Goal: Information Seeking & Learning: Learn about a topic

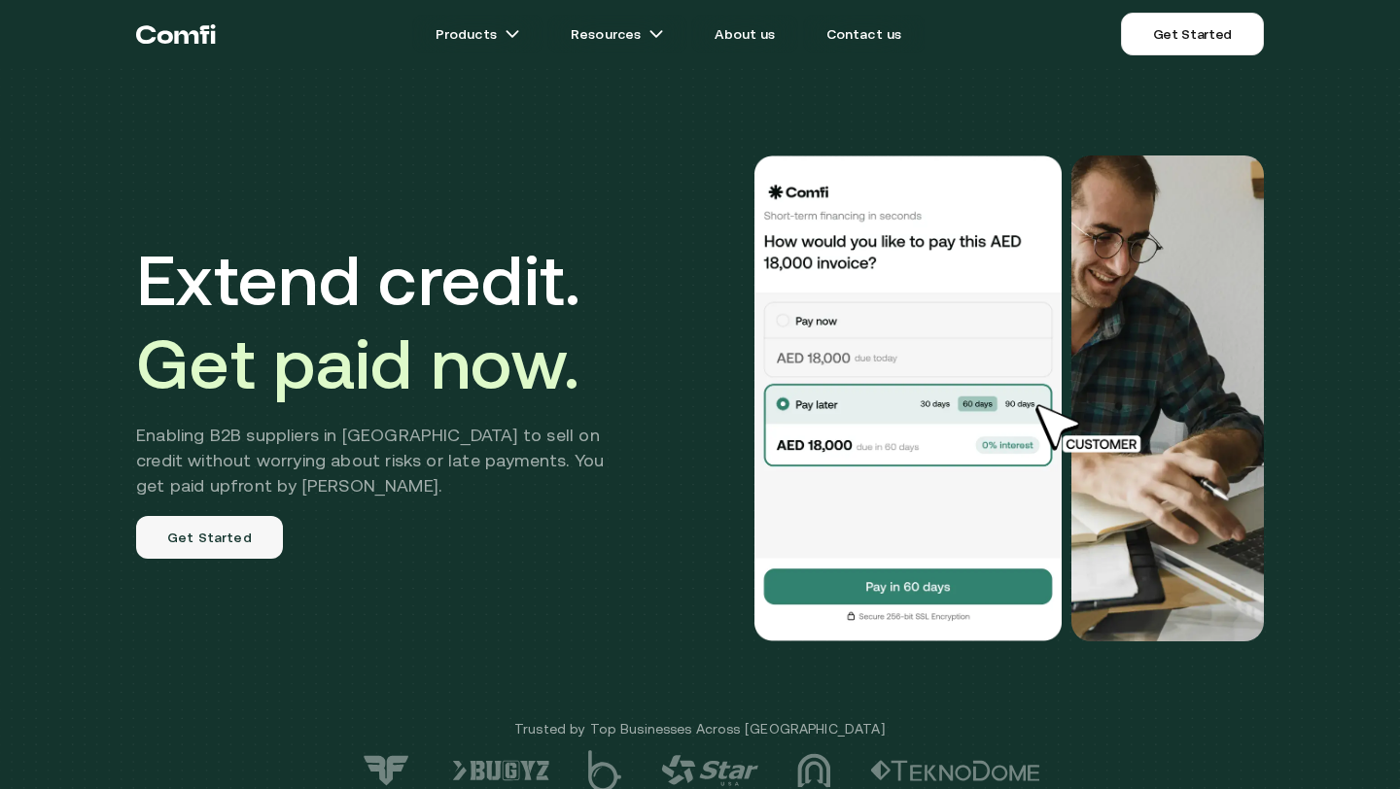
click at [206, 539] on link "Get Started" at bounding box center [209, 537] width 147 height 43
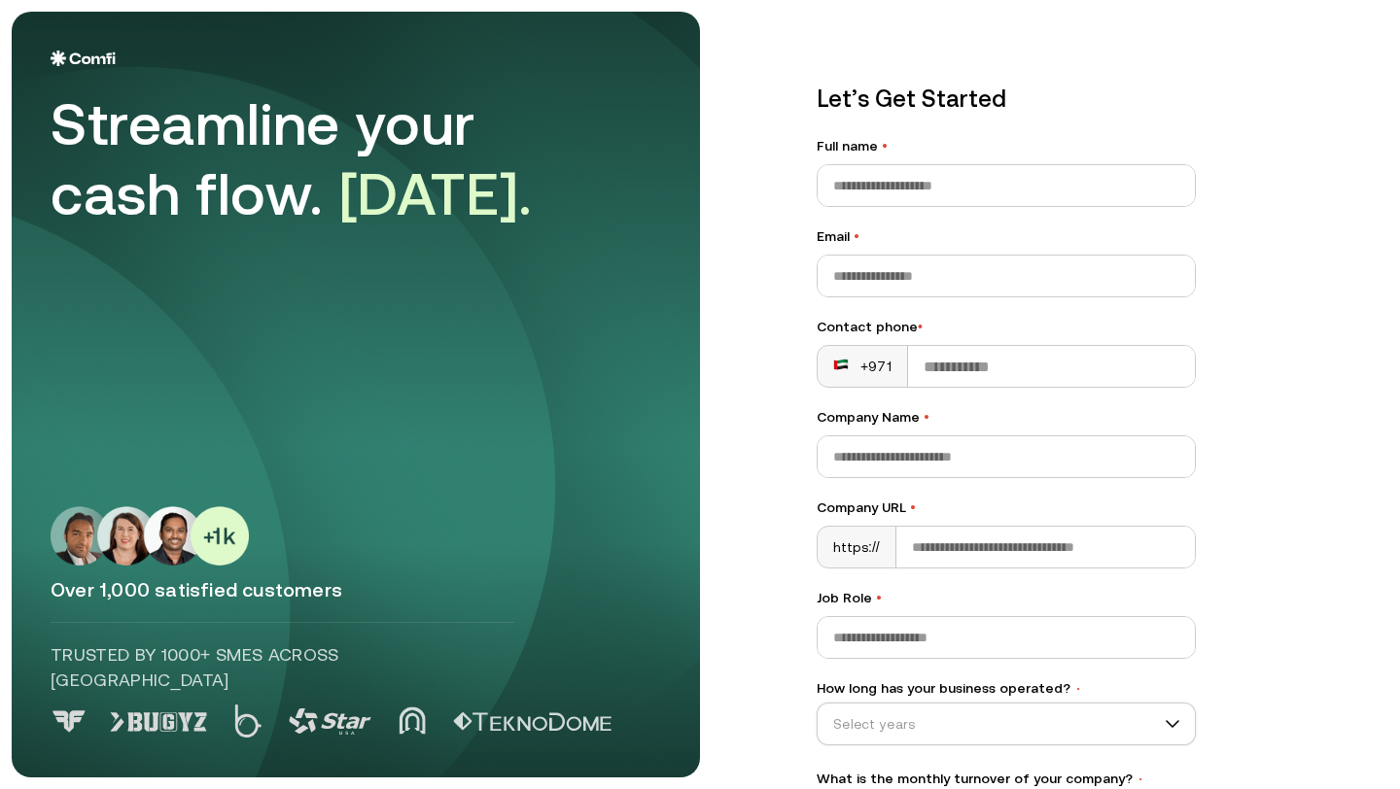
drag, startPoint x: 52, startPoint y: 722, endPoint x: 533, endPoint y: 28, distance: 844.0
click at [955, 449] on input "Company Name •" at bounding box center [1006, 456] width 377 height 41
click at [1071, 534] on input "Company URL •" at bounding box center [1045, 547] width 298 height 41
click at [934, 277] on input "Email •" at bounding box center [1006, 276] width 377 height 41
drag, startPoint x: 844, startPoint y: 275, endPoint x: 1044, endPoint y: 275, distance: 200.2
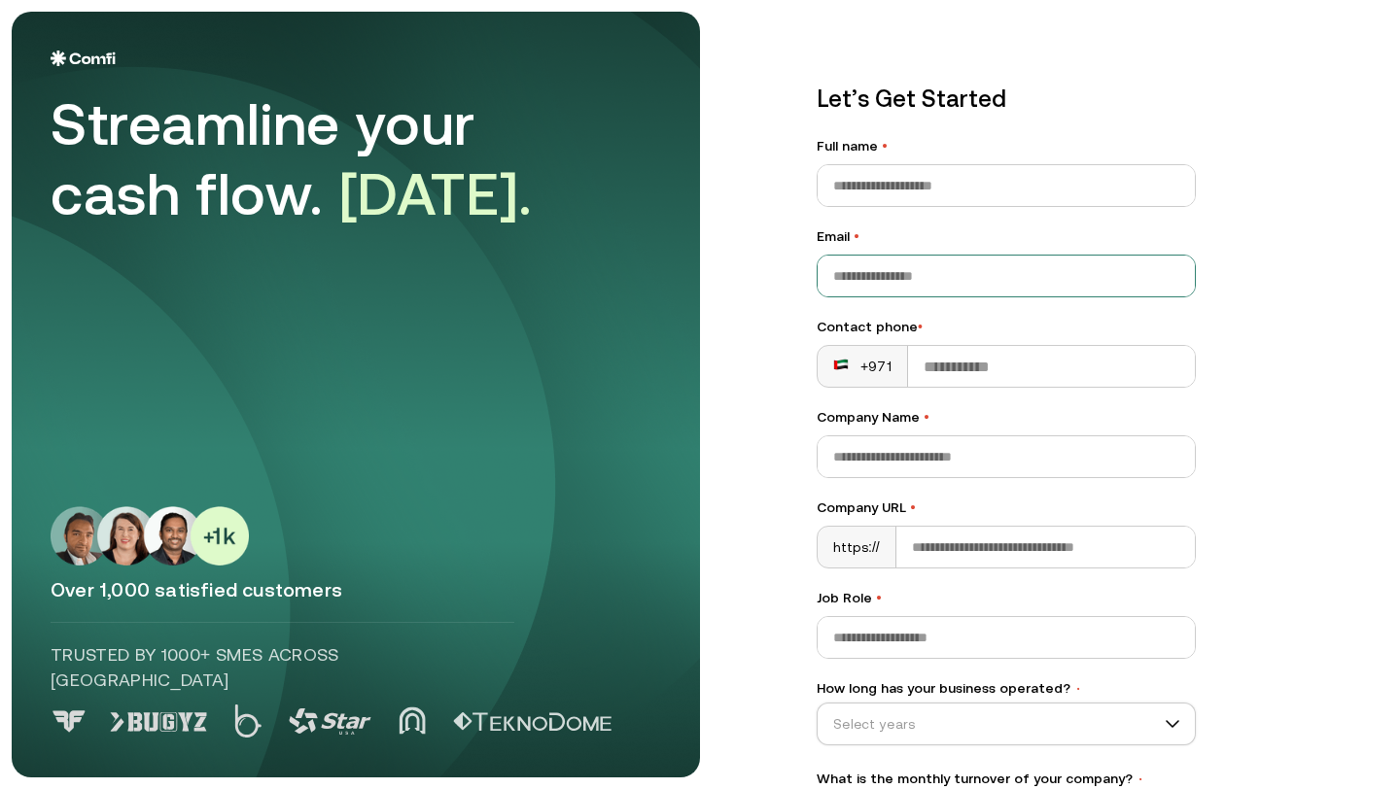
click at [1044, 275] on input "Email •" at bounding box center [1006, 276] width 377 height 41
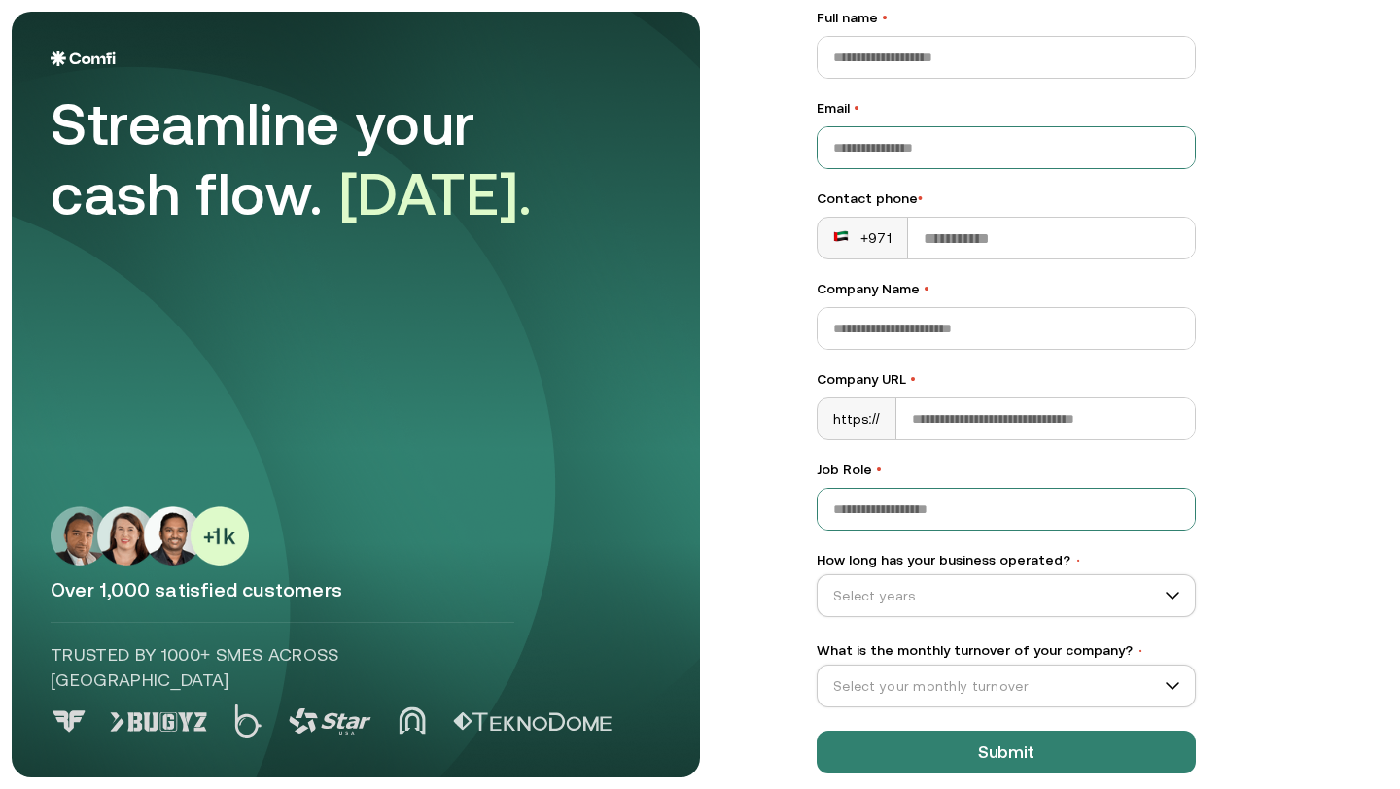
scroll to position [141, 0]
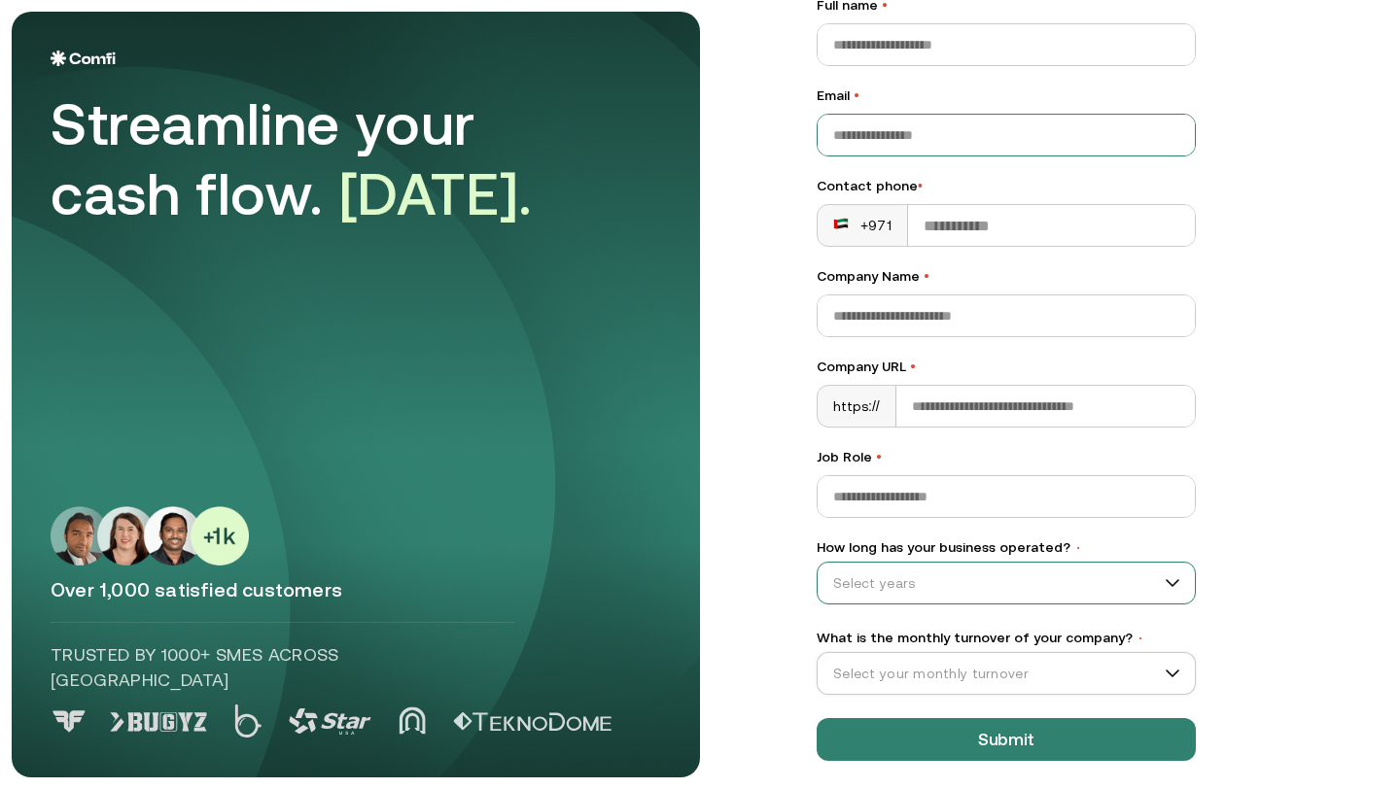
click at [881, 582] on input "How long has your business operated? •" at bounding box center [998, 583] width 360 height 29
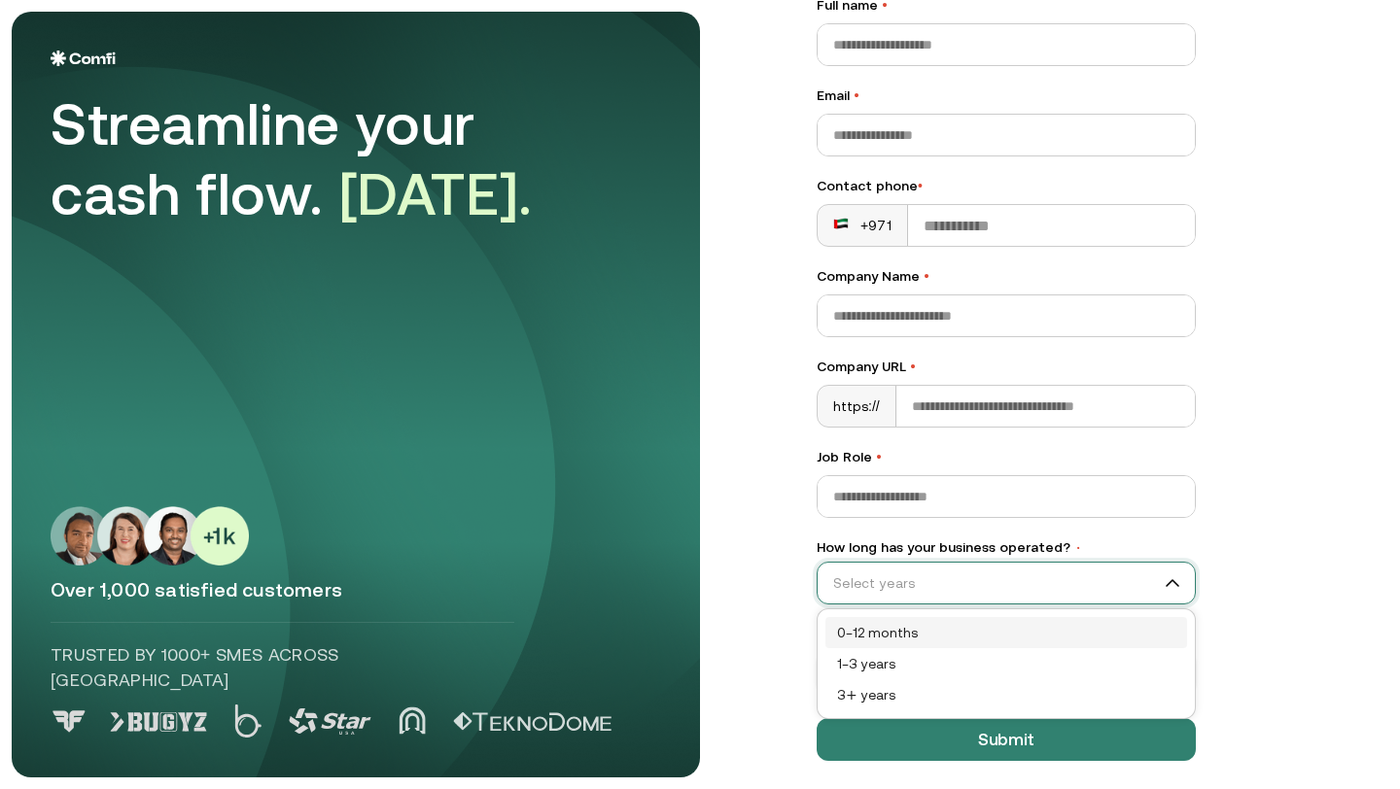
click at [866, 630] on div "0–12 months" at bounding box center [1006, 632] width 338 height 21
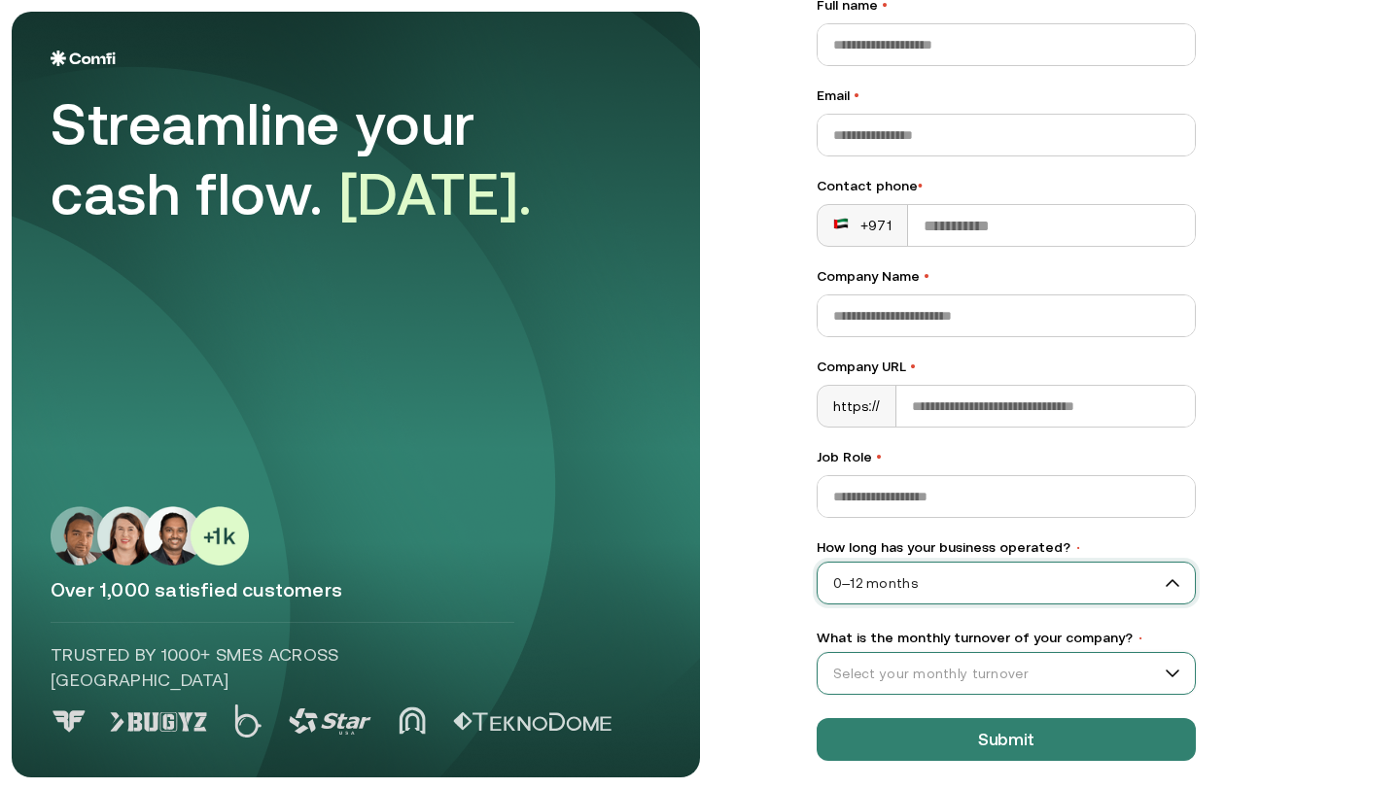
click at [865, 675] on input "What is the monthly turnover of your company? •" at bounding box center [998, 673] width 360 height 29
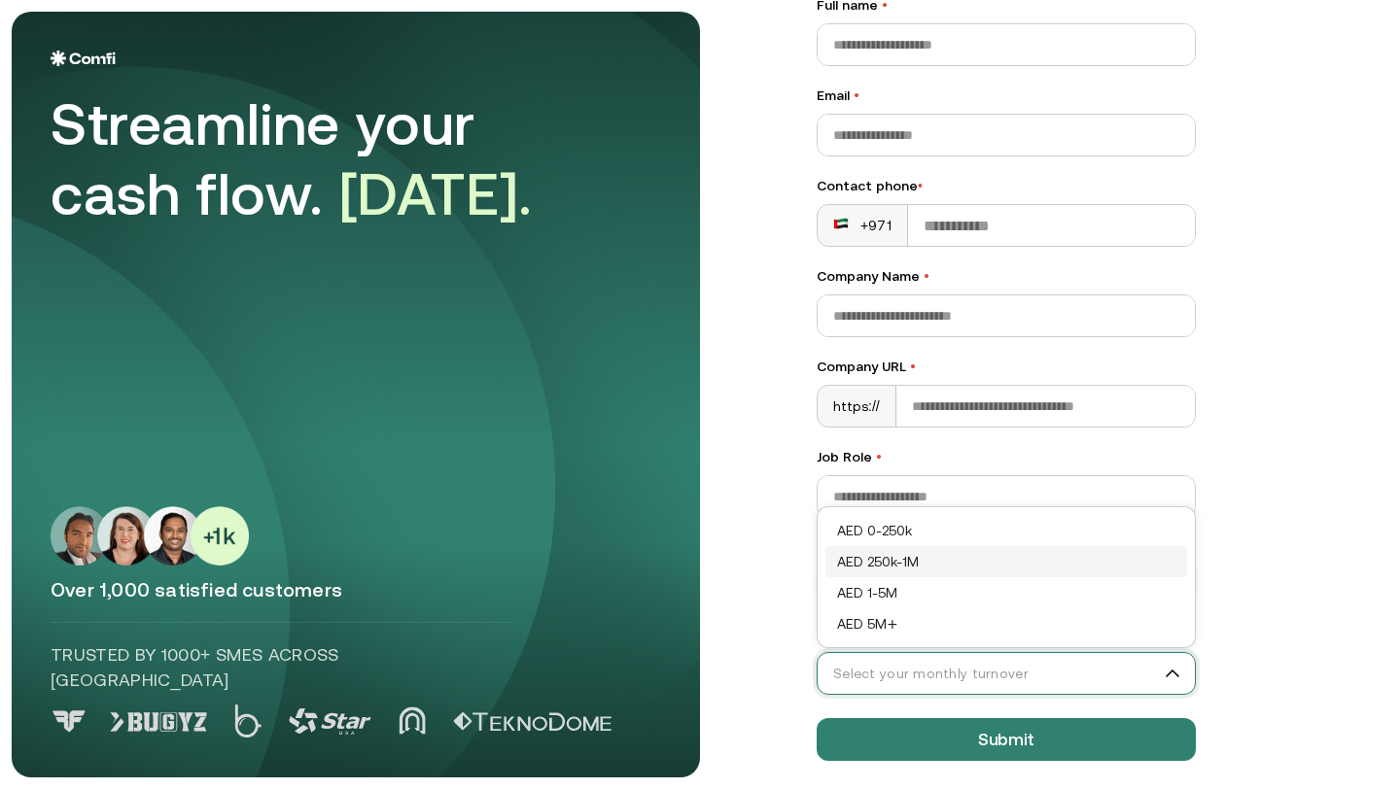
click at [860, 560] on div "AED 250k-1M" at bounding box center [1006, 561] width 338 height 21
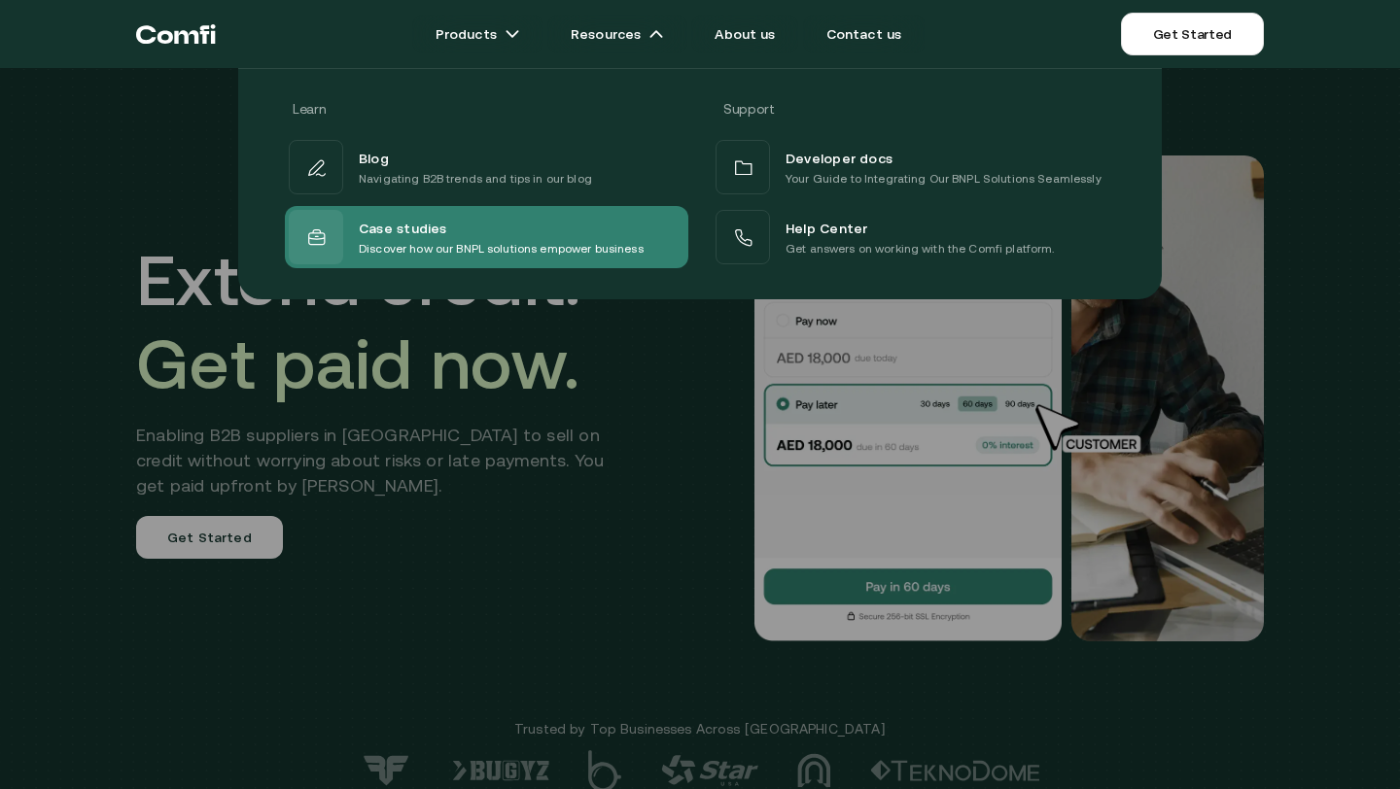
click at [424, 228] on span "Case studies" at bounding box center [403, 227] width 88 height 23
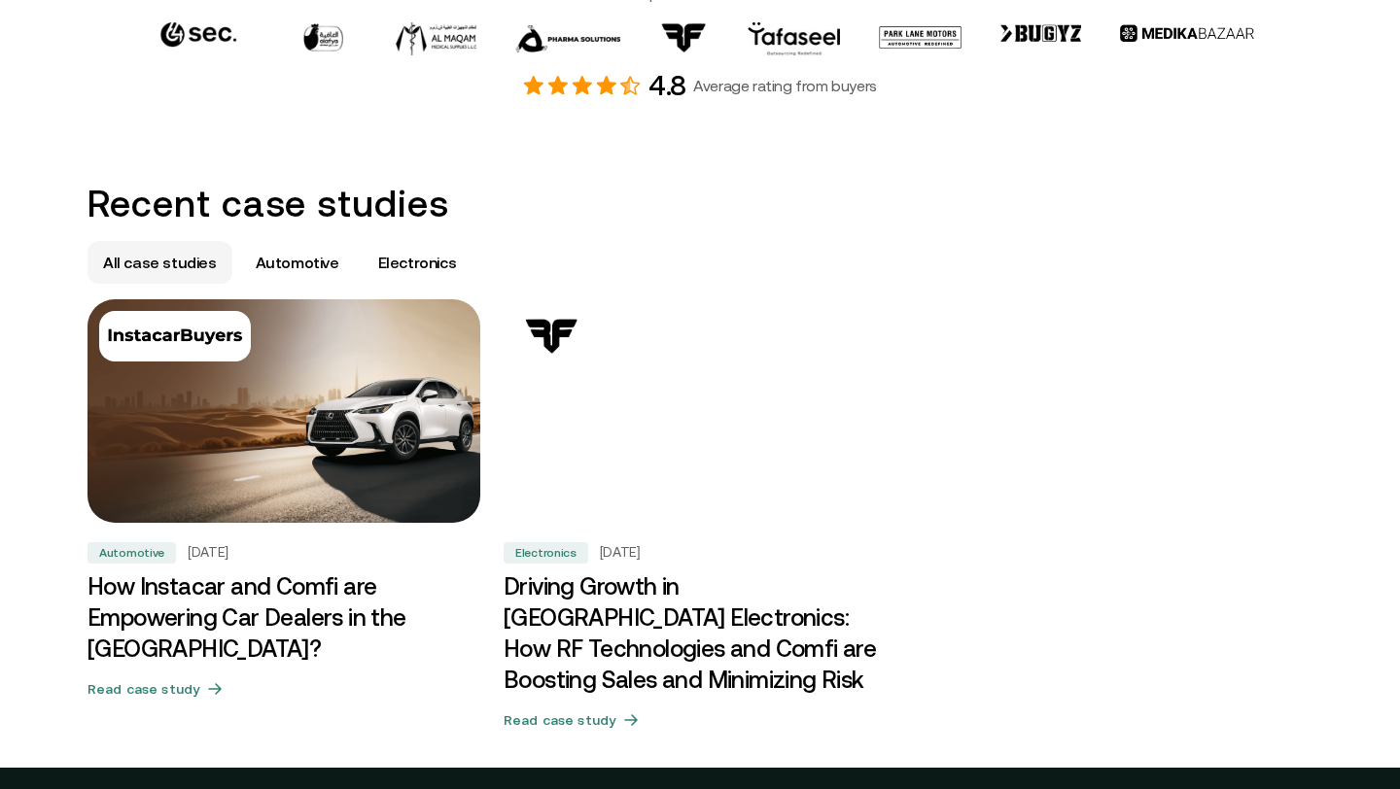
scroll to position [1073, 0]
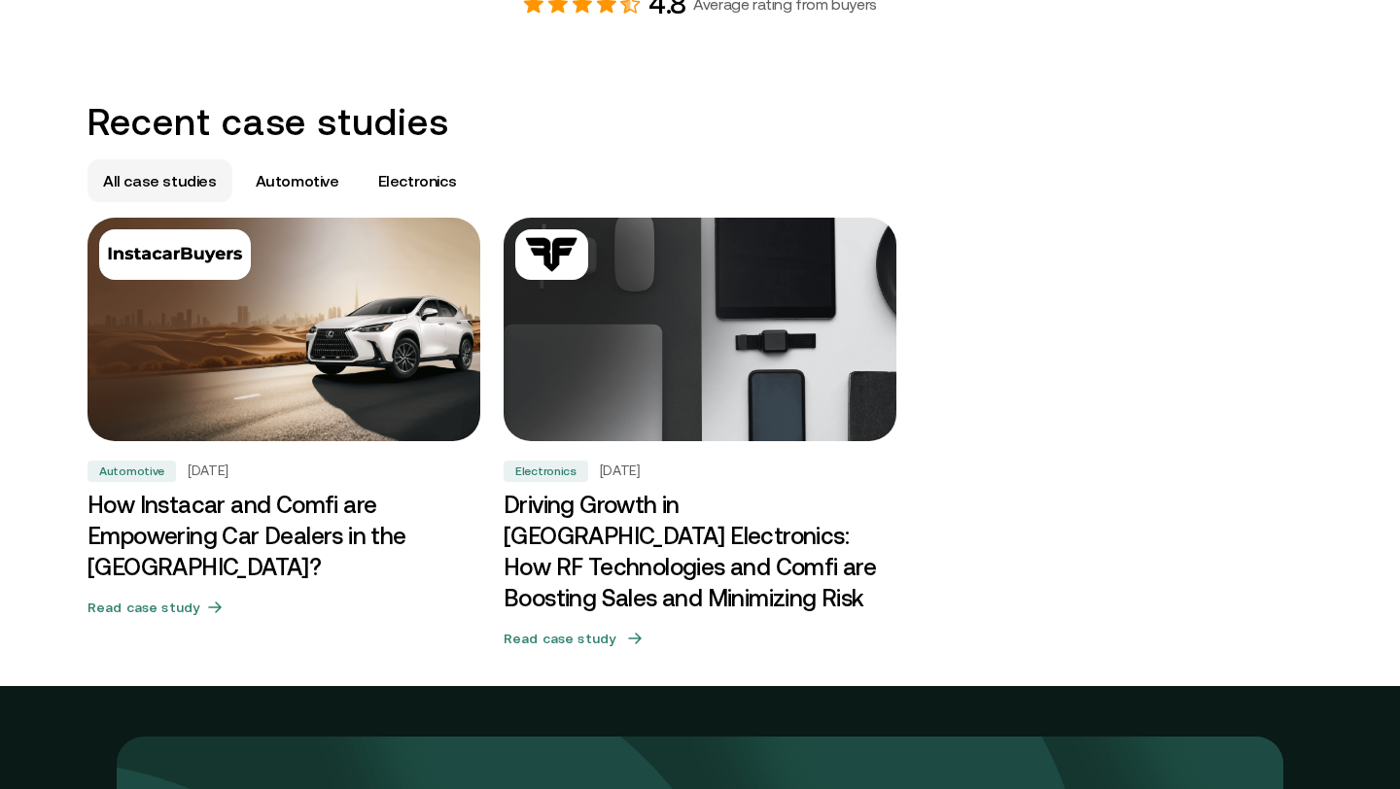
click at [682, 381] on img at bounding box center [700, 329] width 412 height 235
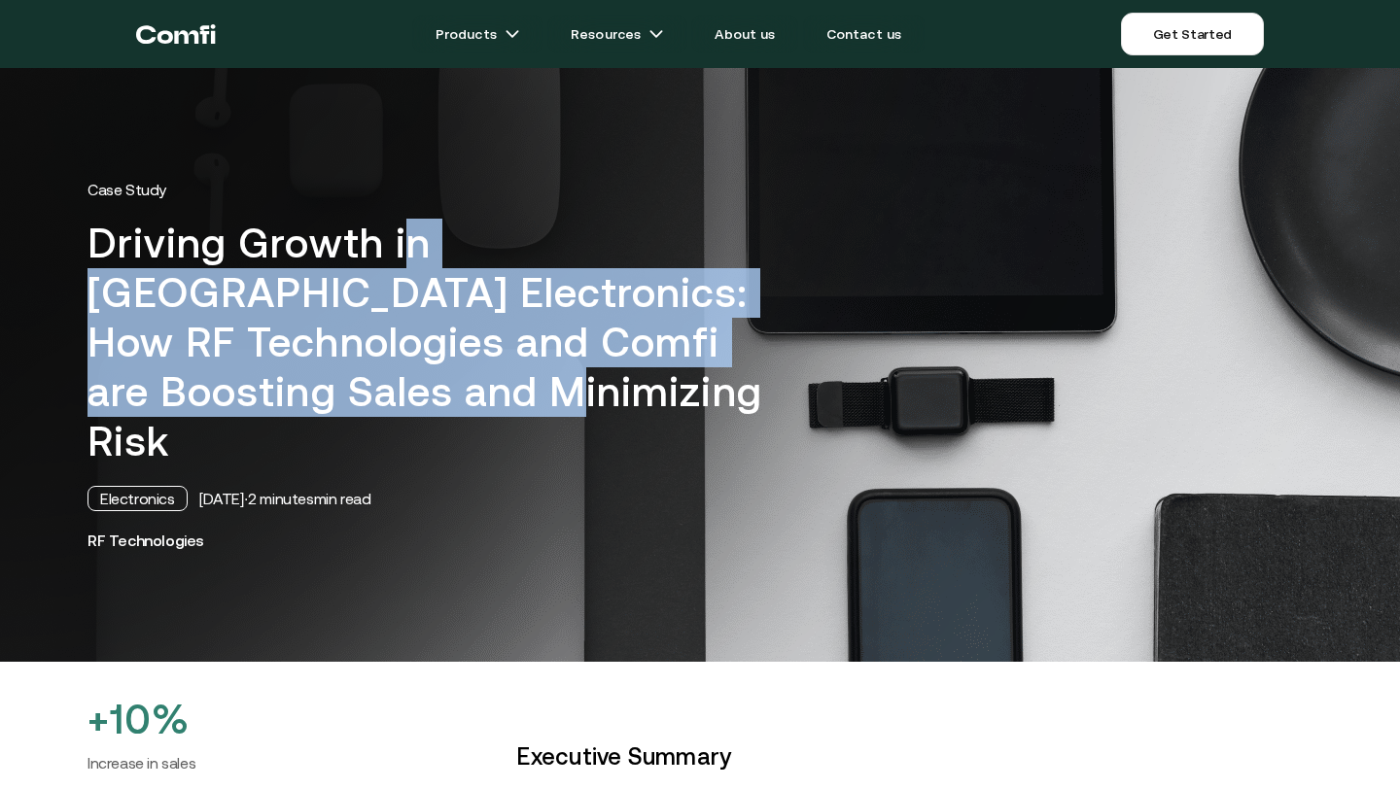
drag, startPoint x: 408, startPoint y: 223, endPoint x: 536, endPoint y: 402, distance: 220.4
click at [536, 402] on h1 "Driving Growth in [GEOGRAPHIC_DATA] Electronics: How RF Technologies and Comfi …" at bounding box center [434, 343] width 695 height 248
